Goal: Find specific page/section: Find specific page/section

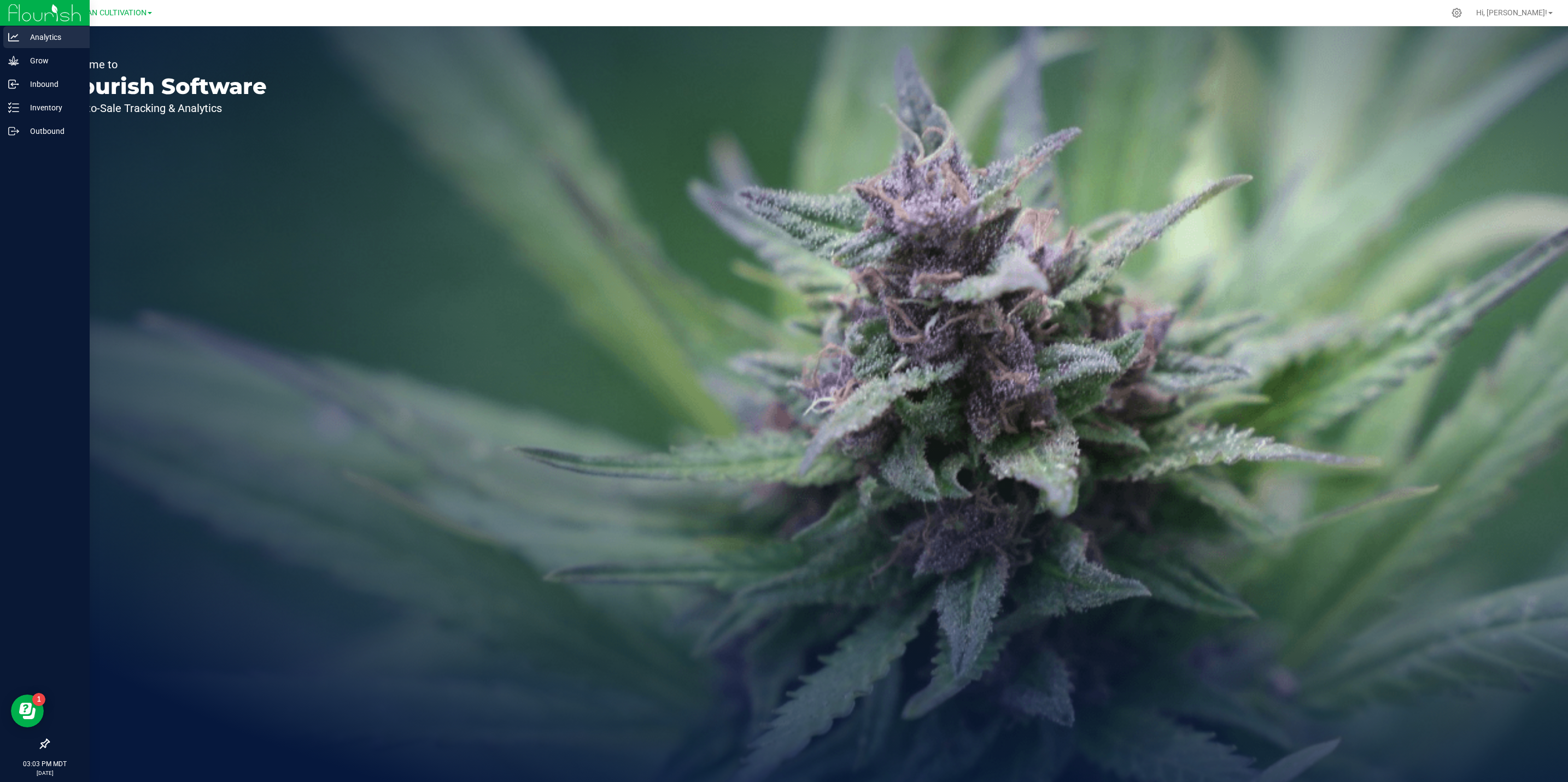
click at [23, 37] on p "Analytics" at bounding box center [52, 37] width 66 height 13
click at [28, 32] on p "Analytics" at bounding box center [52, 37] width 66 height 13
